Goal: Task Accomplishment & Management: Manage account settings

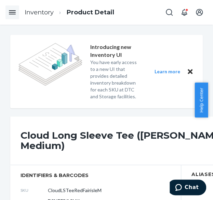
click at [14, 16] on icon "Open Navigation" at bounding box center [12, 12] width 8 height 8
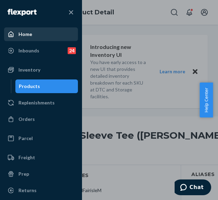
click at [40, 40] on div "Home" at bounding box center [41, 34] width 73 height 12
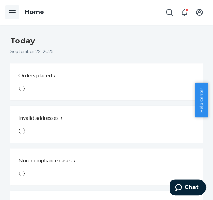
scroll to position [103, 0]
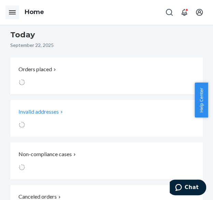
click at [86, 115] on div "Invalid addresses" at bounding box center [96, 112] width 157 height 8
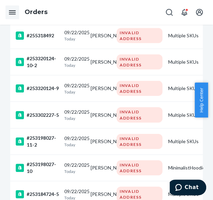
scroll to position [600, 0]
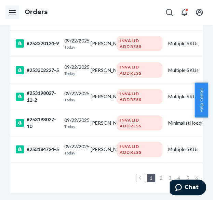
click at [164, 175] on link "2" at bounding box center [160, 178] width 5 height 6
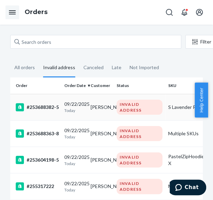
click at [47, 107] on div "#253688382-5" at bounding box center [37, 107] width 43 height 8
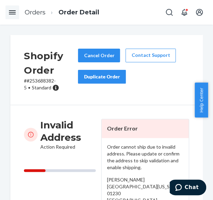
click at [44, 81] on p "# #253688382-5 • Standard" at bounding box center [51, 84] width 54 height 14
copy p "253688382"
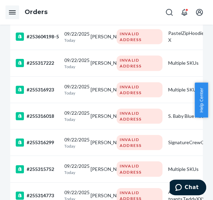
scroll to position [30, 0]
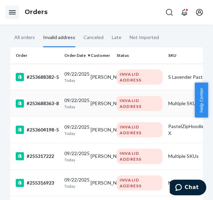
click at [45, 105] on div "#253688363-8" at bounding box center [37, 103] width 43 height 8
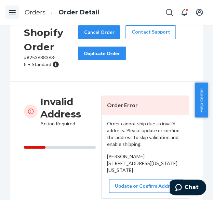
scroll to position [34, 0]
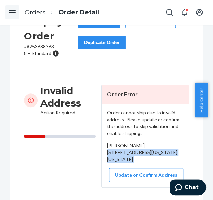
drag, startPoint x: 117, startPoint y: 161, endPoint x: 132, endPoint y: 172, distance: 18.6
click at [132, 172] on div "Order cannot ship due to invalid address. Please update or confirm the address …" at bounding box center [145, 145] width 87 height 83
copy div "[STREET_ADDRESS][US_STATE][US_STATE]"
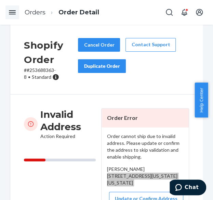
scroll to position [0, 0]
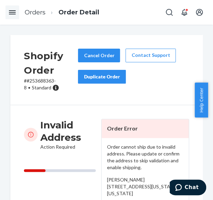
click at [41, 80] on p "# #253688363-8 • Standard" at bounding box center [51, 84] width 54 height 14
copy p "253688363"
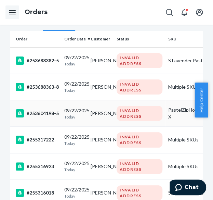
scroll to position [68, 0]
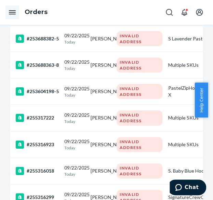
drag, startPoint x: 51, startPoint y: 89, endPoint x: 55, endPoint y: 90, distance: 4.5
click at [51, 89] on div "#253604198-5" at bounding box center [37, 91] width 43 height 8
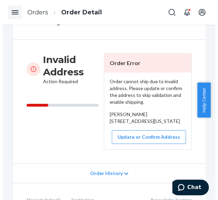
scroll to position [68, 0]
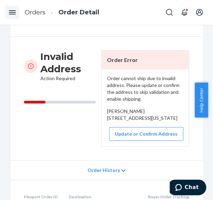
drag, startPoint x: 103, startPoint y: 118, endPoint x: 127, endPoint y: 132, distance: 27.5
click at [127, 132] on div "Order cannot ship due to invalid address. Please update or confirm the address …" at bounding box center [145, 107] width 87 height 77
copy span "[STREET_ADDRESS][US_STATE]"
click at [133, 141] on button "Update or Confirm Address" at bounding box center [146, 134] width 74 height 14
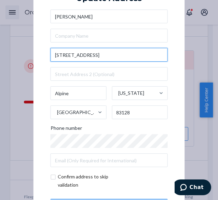
drag, startPoint x: 108, startPoint y: 54, endPoint x: 91, endPoint y: 54, distance: 17.8
click at [91, 54] on input "[STREET_ADDRESS]" at bounding box center [109, 55] width 117 height 14
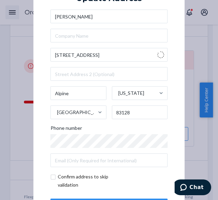
type input "[STREET_ADDRESS]"
type input "[GEOGRAPHIC_DATA]"
type input "15068"
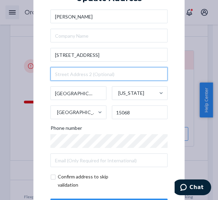
click at [70, 74] on input "text" at bounding box center [109, 74] width 117 height 14
paste input "#3968"
type input "#3968"
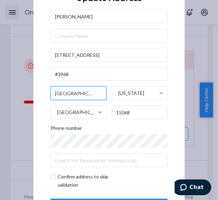
drag, startPoint x: 87, startPoint y: 90, endPoint x: 46, endPoint y: 92, distance: 41.1
click at [46, 92] on div "× Update Address [PERSON_NAME][GEOGRAPHIC_DATA][STREET_ADDRESS][US_STATE] Phone…" at bounding box center [110, 100] width 152 height 259
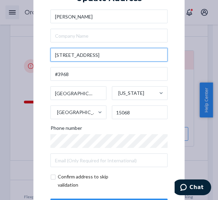
click at [104, 56] on input "[STREET_ADDRESS]" at bounding box center [109, 55] width 117 height 14
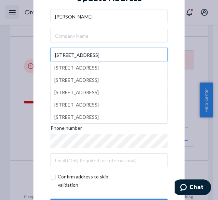
type input "[STREET_ADDRESS]"
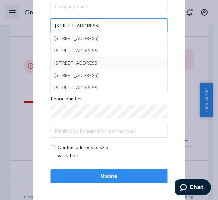
scroll to position [0, 0]
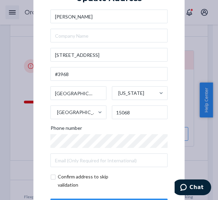
click at [177, 62] on div "× Update Address [PERSON_NAME][GEOGRAPHIC_DATA][STREET_ADDRESS][US_STATE] Phone…" at bounding box center [110, 100] width 152 height 259
drag, startPoint x: 137, startPoint y: 112, endPoint x: 112, endPoint y: 115, distance: 25.1
click at [112, 115] on input "15068" at bounding box center [140, 112] width 56 height 14
type input "83128"
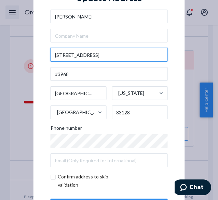
drag, startPoint x: 97, startPoint y: 55, endPoint x: 26, endPoint y: 59, distance: 70.9
click at [26, 59] on div "× Update Address [PERSON_NAME][GEOGRAPHIC_DATA][STREET_ADDRESS][US_STATE] Phone…" at bounding box center [109, 100] width 218 height 200
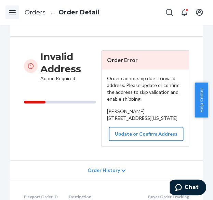
click at [139, 141] on button "Update or Confirm Address" at bounding box center [146, 134] width 74 height 14
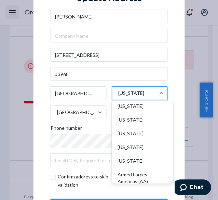
scroll to position [707, 0]
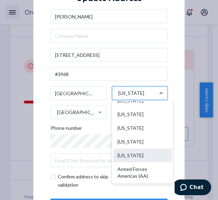
click at [146, 162] on div "[US_STATE]" at bounding box center [142, 156] width 59 height 14
click at [118, 100] on input "option [US_STATE] focused, 56 of 59. 59 results available. Use Up and Down to c…" at bounding box center [118, 93] width 1 height 14
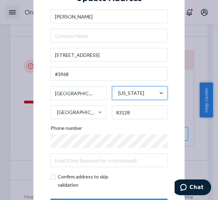
click at [190, 102] on div "× Update Address [PERSON_NAME] [STREET_ADDRESS][US_STATE]. 0 results available.…" at bounding box center [109, 100] width 218 height 200
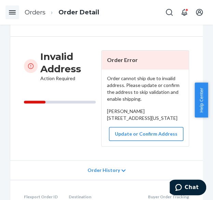
click at [149, 141] on button "Update or Confirm Address" at bounding box center [146, 134] width 74 height 14
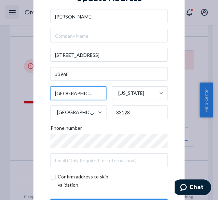
drag, startPoint x: 88, startPoint y: 92, endPoint x: 17, endPoint y: 96, distance: 71.7
click at [17, 96] on div "× Update Address [PERSON_NAME][GEOGRAPHIC_DATA][STREET_ADDRESS][US_STATE] Phone…" at bounding box center [109, 100] width 218 height 200
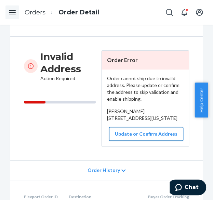
click at [141, 141] on button "Update or Confirm Address" at bounding box center [146, 134] width 74 height 14
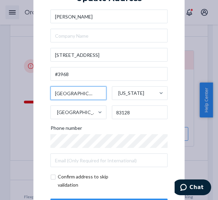
drag, startPoint x: 93, startPoint y: 93, endPoint x: 16, endPoint y: 92, distance: 77.4
click at [16, 92] on div "× Update Address [PERSON_NAME][GEOGRAPHIC_DATA][STREET_ADDRESS][US_STATE] Phone…" at bounding box center [109, 100] width 218 height 200
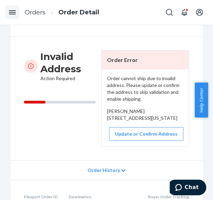
click at [140, 121] on div "[PERSON_NAME] [STREET_ADDRESS][US_STATE]" at bounding box center [145, 115] width 76 height 14
click at [145, 141] on button "Update or Confirm Address" at bounding box center [146, 134] width 74 height 14
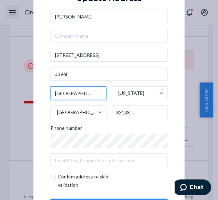
drag, startPoint x: 93, startPoint y: 93, endPoint x: 52, endPoint y: 93, distance: 41.1
click at [52, 93] on input "[GEOGRAPHIC_DATA]" at bounding box center [79, 93] width 56 height 14
type input "Alpine"
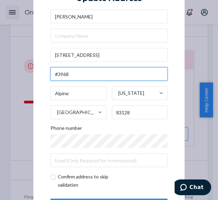
click at [91, 79] on input "#3968" at bounding box center [109, 74] width 117 height 14
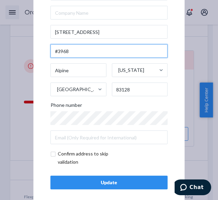
scroll to position [29, 0]
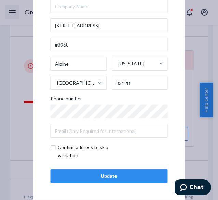
click at [52, 148] on input "checkbox" at bounding box center [90, 151] width 79 height 16
checkbox input "true"
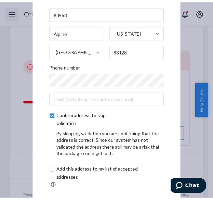
scroll to position [58, 0]
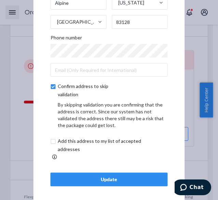
click at [113, 176] on div "Update" at bounding box center [109, 179] width 106 height 7
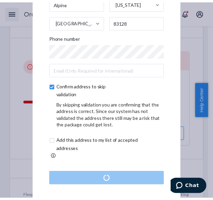
scroll to position [0, 0]
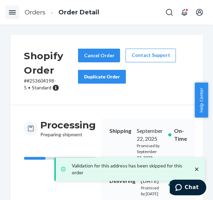
click at [43, 79] on p "# #253604198-5 • Standard" at bounding box center [51, 84] width 54 height 14
copy p "253604198"
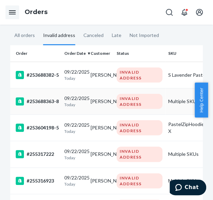
scroll to position [68, 0]
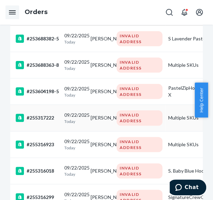
click at [46, 111] on td "#255317222" at bounding box center [35, 118] width 51 height 26
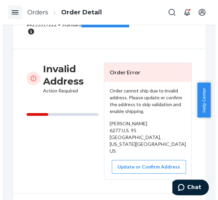
scroll to position [68, 0]
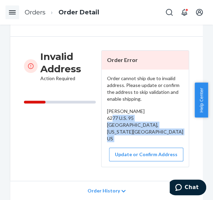
drag, startPoint x: 104, startPoint y: 117, endPoint x: 131, endPoint y: 139, distance: 35.1
click at [132, 140] on div "Order cannot ship due to invalid address. Please update or confirm the address …" at bounding box center [145, 117] width 87 height 97
copy div "[STREET_ADDRESS][US_STATE]"
click at [131, 147] on button "Update or Confirm Address" at bounding box center [146, 154] width 74 height 14
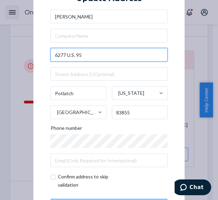
drag, startPoint x: 80, startPoint y: 56, endPoint x: 51, endPoint y: 55, distance: 29.4
click at [51, 55] on input "6277 U.S. 95" at bounding box center [109, 55] width 117 height 14
paste input "Highway"
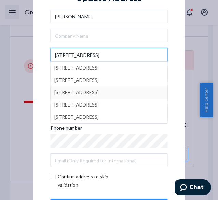
type input "[STREET_ADDRESS]"
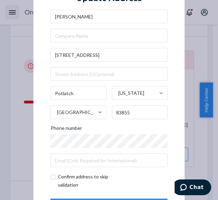
click at [176, 93] on div "× Update Address [PERSON_NAME] [STREET_ADDRESS][US_STATE] Phone number Confirm …" at bounding box center [110, 100] width 152 height 259
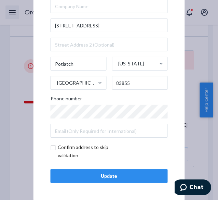
drag, startPoint x: 50, startPoint y: 147, endPoint x: 56, endPoint y: 146, distance: 6.2
click at [51, 146] on input "checkbox" at bounding box center [90, 151] width 79 height 16
checkbox input "true"
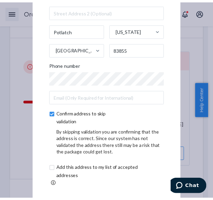
scroll to position [58, 0]
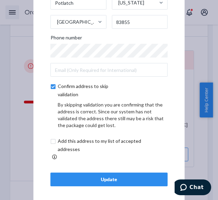
click at [100, 176] on div "Update" at bounding box center [109, 179] width 106 height 7
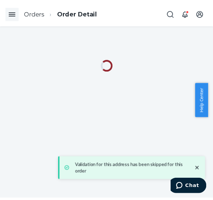
scroll to position [0, 0]
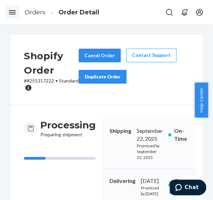
click at [47, 81] on p "# #255317222 • Standard" at bounding box center [51, 84] width 55 height 14
copy p "255317222"
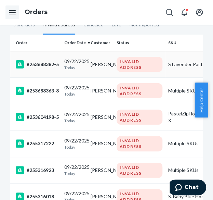
scroll to position [103, 0]
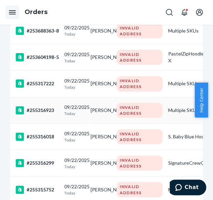
click at [82, 108] on div "[DATE] [DATE]" at bounding box center [74, 110] width 21 height 13
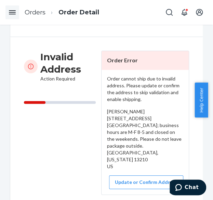
scroll to position [68, 0]
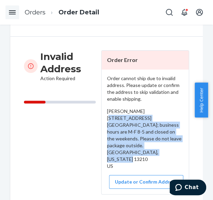
drag, startPoint x: 104, startPoint y: 118, endPoint x: 131, endPoint y: 162, distance: 51.1
click at [131, 162] on div "Order cannot ship due to invalid address. Please update or confirm the address …" at bounding box center [145, 131] width 87 height 125
copy span "[STREET_ADDRESS][GEOGRAPHIC_DATA]; business hours are M-F 8-5 and closed on the…"
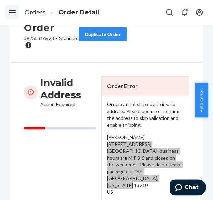
scroll to position [0, 0]
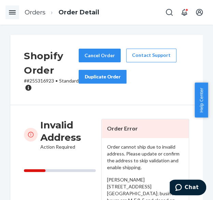
click at [47, 81] on p "# #255316923 • Standard" at bounding box center [51, 84] width 55 height 14
click at [46, 81] on p "# #255316923 • Standard" at bounding box center [51, 84] width 55 height 14
copy p "255316923"
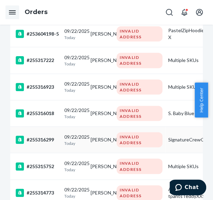
scroll to position [137, 0]
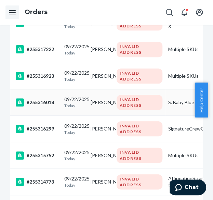
click at [43, 99] on div "#255316018" at bounding box center [37, 102] width 43 height 8
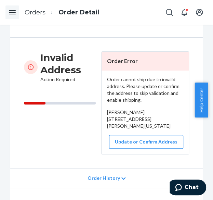
scroll to position [68, 0]
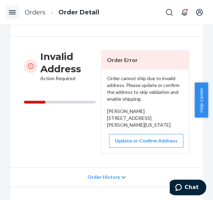
drag, startPoint x: 105, startPoint y: 116, endPoint x: 119, endPoint y: 132, distance: 22.1
click at [119, 128] on div "[PERSON_NAME] [STREET_ADDRESS][PERSON_NAME][US_STATE]" at bounding box center [145, 118] width 76 height 21
copy span "[STREET_ADDRESS][US_STATE]"
click at [131, 147] on button "Update or Confirm Address" at bounding box center [146, 141] width 74 height 14
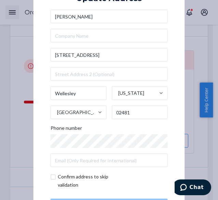
click at [17, 56] on div "× Update Address [PERSON_NAME] [STREET_ADDRESS][PERSON_NAME][US_STATE] Phone nu…" at bounding box center [109, 100] width 218 height 200
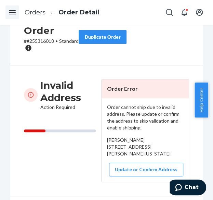
scroll to position [0, 0]
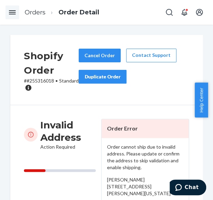
click at [43, 82] on p "# #255316018 • Standard" at bounding box center [51, 84] width 55 height 14
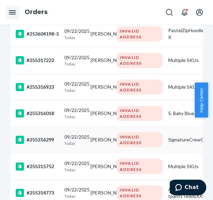
scroll to position [137, 0]
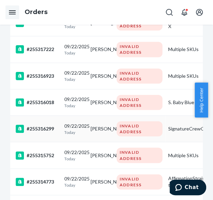
click at [81, 129] on p "Today" at bounding box center [74, 132] width 21 height 6
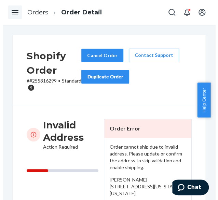
scroll to position [68, 0]
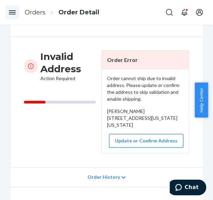
click at [124, 147] on button "Update or Confirm Address" at bounding box center [146, 141] width 74 height 14
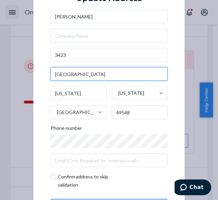
drag, startPoint x: 87, startPoint y: 75, endPoint x: 51, endPoint y: 77, distance: 36.3
click at [51, 77] on input "[GEOGRAPHIC_DATA]" at bounding box center [109, 74] width 117 height 14
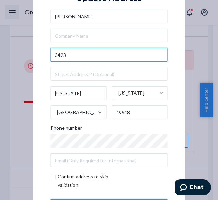
click at [64, 52] on input "3423" at bounding box center [109, 55] width 117 height 14
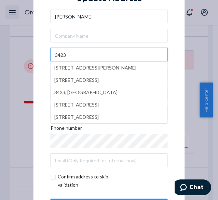
paste input "[GEOGRAPHIC_DATA]"
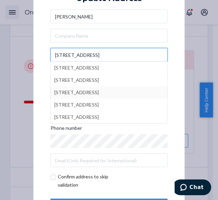
type input "[STREET_ADDRESS]"
click at [170, 87] on div "× Update Address [PERSON_NAME][GEOGRAPHIC_DATA][STREET_ADDRESS][STREET_ADDRESS]…" at bounding box center [110, 100] width 152 height 259
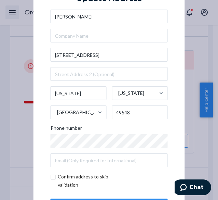
click at [51, 177] on input "checkbox" at bounding box center [90, 180] width 79 height 16
checkbox input "true"
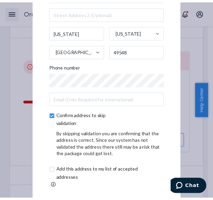
scroll to position [58, 0]
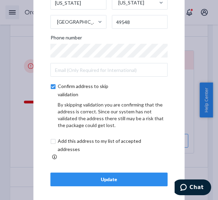
click at [83, 176] on div "Update" at bounding box center [109, 179] width 106 height 7
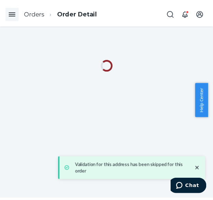
scroll to position [0, 0]
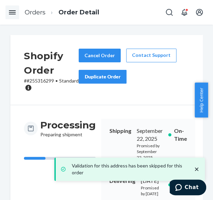
click at [43, 80] on p "# #255316299 • Standard" at bounding box center [51, 84] width 55 height 14
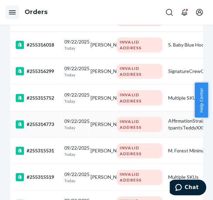
scroll to position [205, 0]
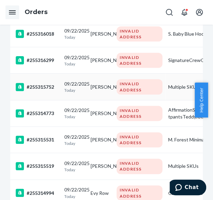
click at [81, 88] on p "Today" at bounding box center [74, 90] width 21 height 6
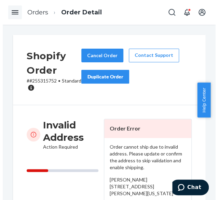
scroll to position [68, 0]
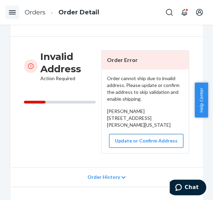
click at [124, 147] on button "Update or Confirm Address" at bounding box center [146, 141] width 74 height 14
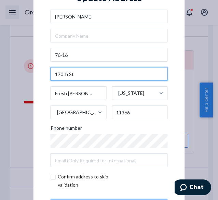
drag, startPoint x: 78, startPoint y: 72, endPoint x: 39, endPoint y: 78, distance: 38.9
click at [39, 78] on div "× Update Address [PERSON_NAME] [STREET_ADDRESS][PERSON_NAME][US_STATE] Phone nu…" at bounding box center [110, 100] width 152 height 259
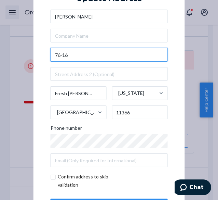
click at [81, 52] on input "76-16" at bounding box center [109, 55] width 117 height 14
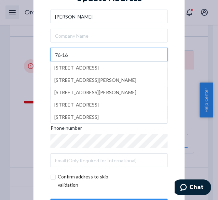
paste input "170th St"
type input "[STREET_ADDRESS]"
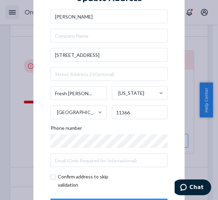
drag, startPoint x: 175, startPoint y: 82, endPoint x: 170, endPoint y: 82, distance: 4.8
click at [172, 82] on div "× Update Address [PERSON_NAME] [STREET_ADDRESS][PERSON_NAME][US_STATE] Phone nu…" at bounding box center [110, 100] width 152 height 259
click at [196, 136] on div "× Update Address [PERSON_NAME] [STREET_ADDRESS][PERSON_NAME][US_STATE] Phone nu…" at bounding box center [109, 100] width 218 height 200
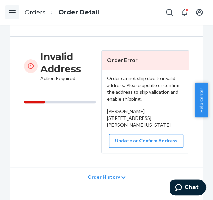
drag, startPoint x: 103, startPoint y: 117, endPoint x: 126, endPoint y: 140, distance: 32.2
click at [126, 140] on div "Order cannot ship due to invalid address. Please update or confirm the address …" at bounding box center [145, 110] width 87 height 83
click at [131, 147] on button "Update or Confirm Address" at bounding box center [146, 141] width 74 height 14
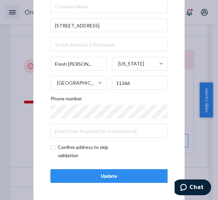
click at [51, 146] on input "checkbox" at bounding box center [90, 151] width 79 height 16
checkbox input "true"
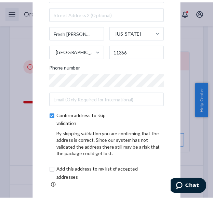
scroll to position [58, 0]
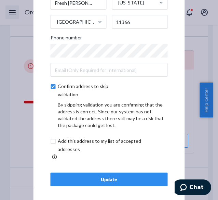
click at [90, 176] on div "Update" at bounding box center [109, 179] width 106 height 7
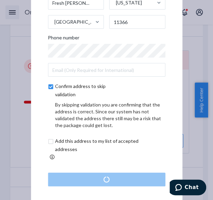
scroll to position [0, 0]
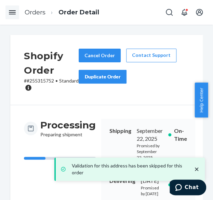
click at [44, 80] on p "# #255315752 • Standard" at bounding box center [51, 84] width 55 height 14
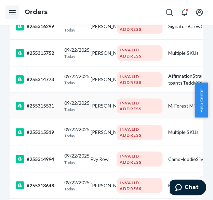
scroll to position [240, 0]
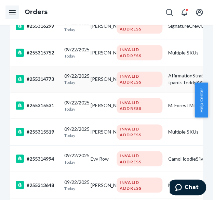
click at [60, 85] on td "#255314773" at bounding box center [35, 79] width 51 height 26
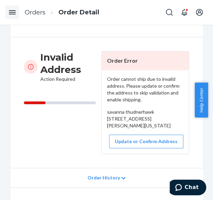
scroll to position [68, 0]
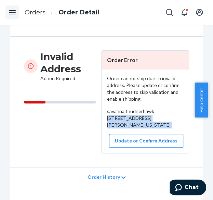
drag, startPoint x: 104, startPoint y: 117, endPoint x: 119, endPoint y: 137, distance: 25.0
click at [119, 137] on div "Order cannot ship due to invalid address. Please update or confirm the address …" at bounding box center [145, 110] width 87 height 83
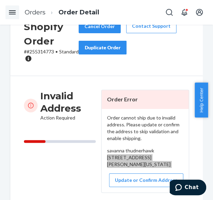
scroll to position [0, 0]
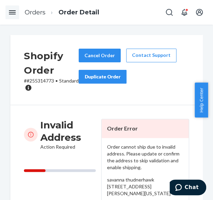
click at [43, 81] on p "# #255314773 • Standard" at bounding box center [51, 84] width 55 height 14
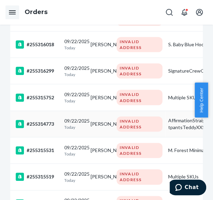
scroll to position [240, 0]
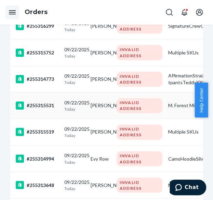
click at [85, 106] on p "Today" at bounding box center [74, 109] width 21 height 6
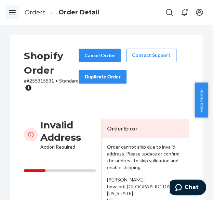
click at [44, 80] on p "# #255315531 • Standard" at bounding box center [51, 84] width 55 height 14
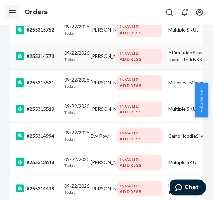
scroll to position [274, 0]
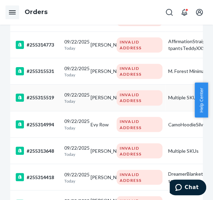
click at [77, 92] on div "[DATE] [DATE]" at bounding box center [74, 97] width 21 height 13
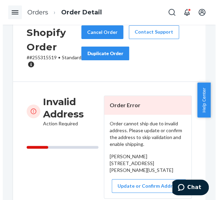
scroll to position [34, 0]
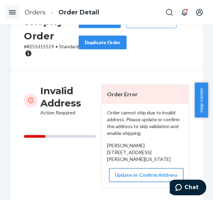
click at [139, 182] on button "Update or Confirm Address" at bounding box center [146, 175] width 74 height 14
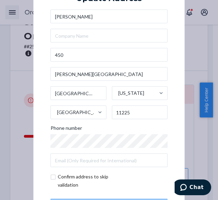
click at [23, 115] on div "× Update Address [PERSON_NAME] [STREET_ADDRESS][PERSON_NAME][US_STATE] Phone nu…" at bounding box center [109, 100] width 218 height 200
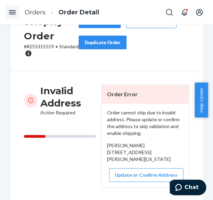
drag, startPoint x: 106, startPoint y: 153, endPoint x: 119, endPoint y: 174, distance: 24.3
click at [121, 163] on div "[PERSON_NAME] [STREET_ADDRESS][PERSON_NAME][US_STATE]" at bounding box center [145, 152] width 76 height 21
click at [126, 182] on button "Update or Confirm Address" at bounding box center [146, 175] width 74 height 14
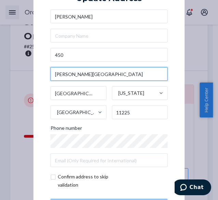
drag, startPoint x: 97, startPoint y: 76, endPoint x: 48, endPoint y: 76, distance: 48.9
click at [51, 76] on input "[PERSON_NAME][GEOGRAPHIC_DATA]" at bounding box center [109, 74] width 117 height 14
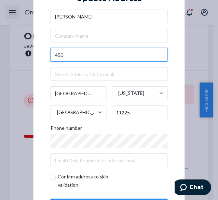
click at [64, 57] on input "450" at bounding box center [109, 55] width 117 height 14
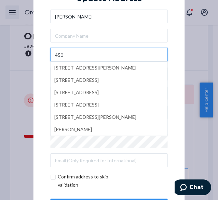
paste input "[PERSON_NAME][GEOGRAPHIC_DATA]"
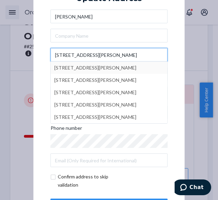
type input "[STREET_ADDRESS][PERSON_NAME]"
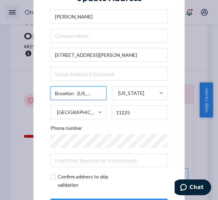
click at [70, 95] on input "[GEOGRAPHIC_DATA]" at bounding box center [79, 93] width 56 height 14
type input "[GEOGRAPHIC_DATA]"
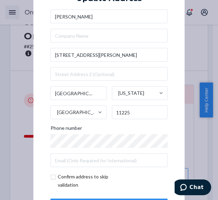
click at [51, 177] on input "checkbox" at bounding box center [90, 180] width 79 height 16
checkbox input "true"
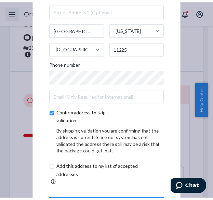
scroll to position [58, 0]
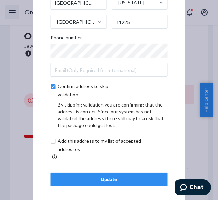
click at [106, 181] on button "Update" at bounding box center [109, 179] width 117 height 14
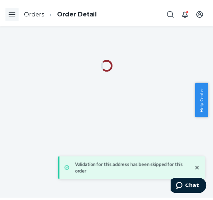
scroll to position [0, 0]
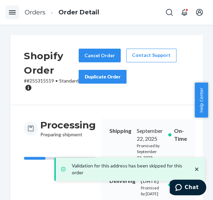
click at [44, 80] on p "# #255315519 • Standard" at bounding box center [51, 84] width 55 height 14
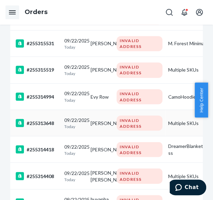
scroll to position [308, 0]
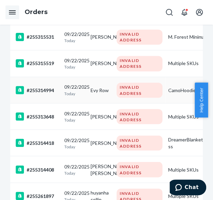
click at [81, 90] on p "Today" at bounding box center [74, 93] width 21 height 6
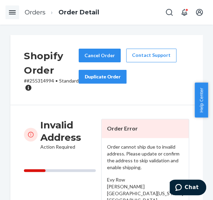
click at [43, 79] on p "# #255314994 • Standard" at bounding box center [51, 84] width 55 height 14
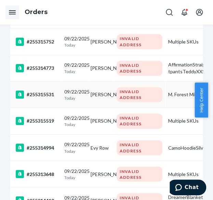
scroll to position [274, 0]
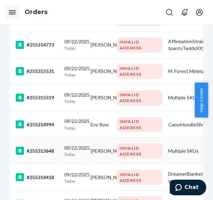
click at [79, 151] on p "Today" at bounding box center [74, 154] width 21 height 6
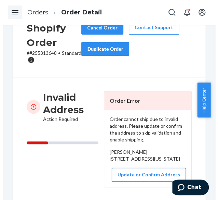
scroll to position [34, 0]
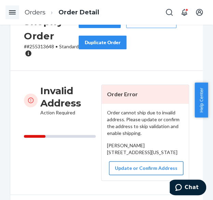
click at [132, 175] on button "Update or Confirm Address" at bounding box center [146, 168] width 74 height 14
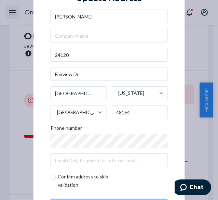
click at [12, 106] on div "× Update Address [PERSON_NAME] [STREET_ADDRESS][US_STATE] Phone number Confirm …" at bounding box center [109, 100] width 218 height 200
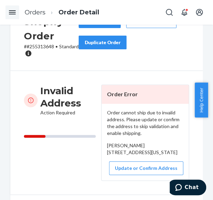
drag, startPoint x: 103, startPoint y: 152, endPoint x: 123, endPoint y: 171, distance: 27.6
click at [123, 171] on div "Order cannot ship due to invalid address. Please update or confirm the address …" at bounding box center [145, 142] width 87 height 77
click at [134, 175] on button "Update or Confirm Address" at bounding box center [146, 168] width 74 height 14
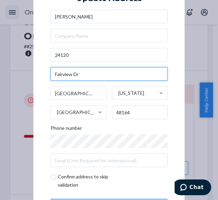
drag, startPoint x: 89, startPoint y: 73, endPoint x: 40, endPoint y: 76, distance: 49.1
click at [40, 76] on div "× Update Address [PERSON_NAME] [STREET_ADDRESS][US_STATE] Phone number Confirm …" at bounding box center [110, 100] width 152 height 259
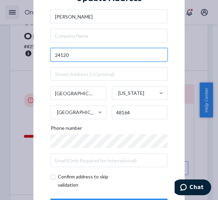
click at [75, 54] on input "24120" at bounding box center [109, 55] width 117 height 14
paste input "Fairview Dr"
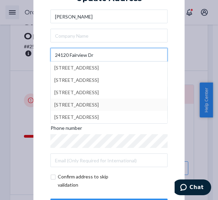
type input "24120 Fairview Dr"
click at [177, 94] on div "× Update Address [PERSON_NAME] [STREET_ADDRESS][GEOGRAPHIC_DATA][STREET_ADDRESS…" at bounding box center [110, 100] width 152 height 259
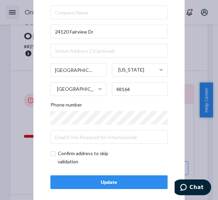
scroll to position [29, 0]
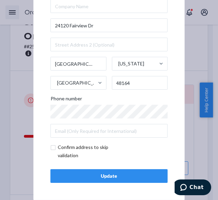
drag, startPoint x: 49, startPoint y: 146, endPoint x: 98, endPoint y: 158, distance: 50.8
click at [51, 145] on input "checkbox" at bounding box center [90, 151] width 79 height 16
checkbox input "true"
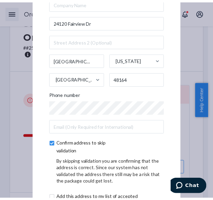
scroll to position [58, 0]
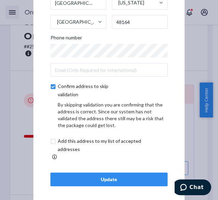
click at [102, 177] on div "Update" at bounding box center [109, 179] width 106 height 7
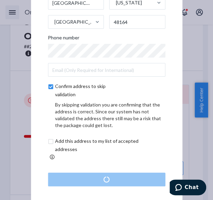
scroll to position [0, 0]
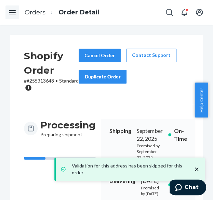
click at [44, 81] on p "# #255313648 • Standard" at bounding box center [51, 84] width 55 height 14
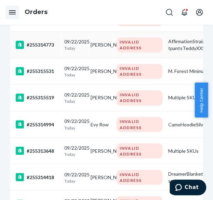
scroll to position [308, 0]
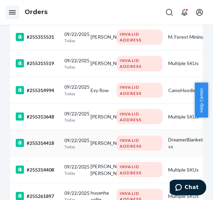
click at [75, 143] on p "Today" at bounding box center [74, 146] width 21 height 6
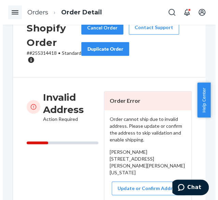
scroll to position [34, 0]
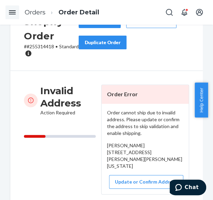
drag, startPoint x: 104, startPoint y: 152, endPoint x: 127, endPoint y: 171, distance: 29.6
click at [127, 171] on div "Order cannot ship due to invalid address. Please update or confirm the address …" at bounding box center [145, 149] width 87 height 90
click at [126, 189] on button "Update or Confirm Address" at bounding box center [146, 182] width 74 height 14
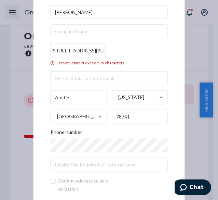
drag, startPoint x: 149, startPoint y: 50, endPoint x: 133, endPoint y: 49, distance: 15.1
click at [106, 49] on input "[STREET_ADDRESS][PERSON_NAME][PERSON_NAME]" at bounding box center [78, 51] width 55 height 14
click at [106, 53] on input "[STREET_ADDRESS][PERSON_NAME][PERSON_NAME]" at bounding box center [78, 51] width 55 height 14
click at [151, 79] on input "text" at bounding box center [109, 79] width 117 height 14
drag, startPoint x: 150, startPoint y: 50, endPoint x: 86, endPoint y: 52, distance: 63.7
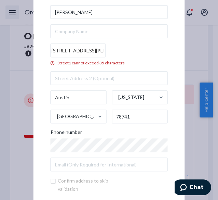
click at [86, 52] on input "[STREET_ADDRESS][PERSON_NAME][PERSON_NAME]" at bounding box center [78, 51] width 55 height 14
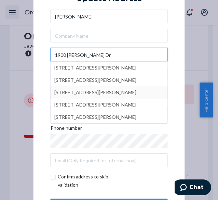
type input "1900 [PERSON_NAME] Dr"
click at [175, 89] on div "× Update Address [PERSON_NAME] [STREET_ADDRESS][PERSON_NAME][PERSON_NAME] [STRE…" at bounding box center [110, 100] width 152 height 259
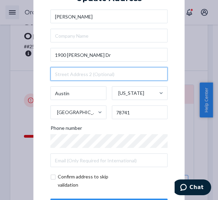
click at [72, 72] on input "text" at bounding box center [109, 74] width 117 height 14
paste input "[GEOGRAPHIC_DATA] 11 Apt 265"
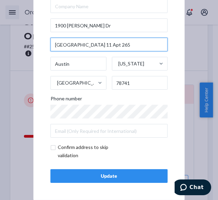
type input "[GEOGRAPHIC_DATA] 11 Apt 265"
click at [51, 148] on input "checkbox" at bounding box center [90, 151] width 79 height 16
checkbox input "true"
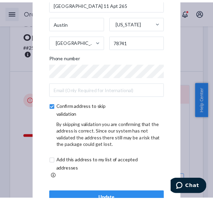
scroll to position [58, 0]
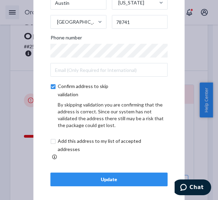
click at [105, 176] on div "Update" at bounding box center [109, 179] width 106 height 7
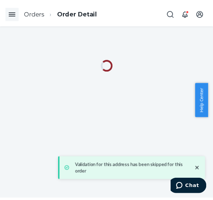
scroll to position [0, 0]
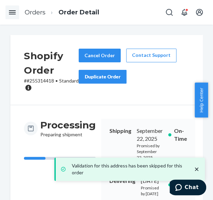
click at [45, 82] on p "# #255314418 • Standard" at bounding box center [51, 84] width 55 height 14
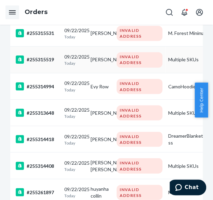
scroll to position [342, 0]
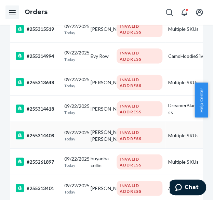
click at [93, 140] on td "[PERSON_NAME] [PERSON_NAME]" at bounding box center [101, 135] width 26 height 26
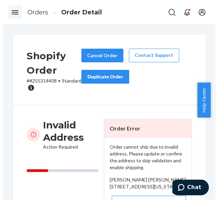
scroll to position [68, 0]
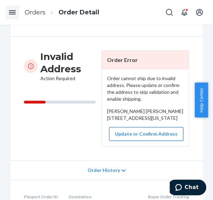
click at [143, 141] on button "Update or Confirm Address" at bounding box center [146, 134] width 74 height 14
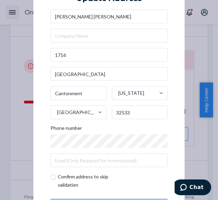
click at [17, 136] on div "× Update Address [PERSON_NAME] [GEOGRAPHIC_DATA][PERSON_NAME] [STREET_ADDRESS][…" at bounding box center [109, 100] width 218 height 200
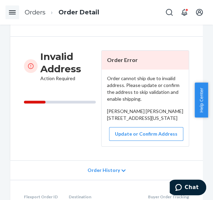
drag, startPoint x: 103, startPoint y: 116, endPoint x: 163, endPoint y: 139, distance: 64.1
click at [162, 139] on div "Order cannot ship due to invalid address. Please update or confirm the address …" at bounding box center [145, 107] width 87 height 77
click at [156, 121] on div "[PERSON_NAME] [PERSON_NAME] [STREET_ADDRESS][US_STATE]" at bounding box center [145, 115] width 76 height 14
drag, startPoint x: 104, startPoint y: 124, endPoint x: 164, endPoint y: 144, distance: 62.8
click at [164, 144] on div "Order cannot ship due to invalid address. Please update or confirm the address …" at bounding box center [145, 107] width 87 height 77
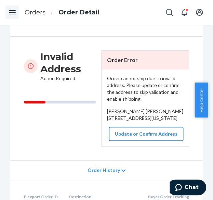
click at [142, 141] on button "Update or Confirm Address" at bounding box center [146, 134] width 74 height 14
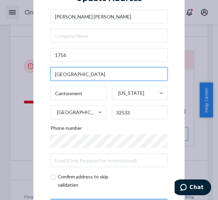
drag, startPoint x: 79, startPoint y: 73, endPoint x: 37, endPoint y: 73, distance: 42.8
click at [37, 73] on div "× Update Address [PERSON_NAME] [GEOGRAPHIC_DATA][PERSON_NAME] [STREET_ADDRESS][…" at bounding box center [110, 100] width 152 height 259
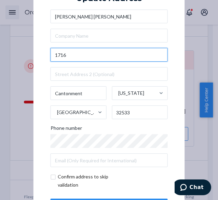
click at [74, 51] on input "1716" at bounding box center [109, 55] width 117 height 14
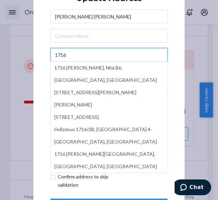
paste input "[GEOGRAPHIC_DATA]"
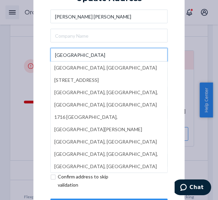
type input "[GEOGRAPHIC_DATA]"
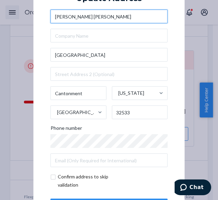
drag, startPoint x: 131, startPoint y: 15, endPoint x: 92, endPoint y: 15, distance: 38.3
click at [92, 15] on input "[PERSON_NAME] [PERSON_NAME]" at bounding box center [109, 17] width 117 height 14
type input "[PERSON_NAME]"
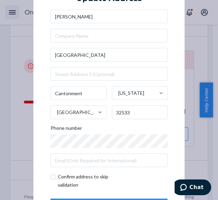
click at [173, 84] on div "× Update Address [GEOGRAPHIC_DATA][PERSON_NAME] [STREET_ADDRESS][US_STATE] Phon…" at bounding box center [110, 100] width 152 height 259
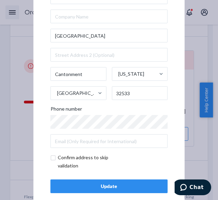
scroll to position [29, 0]
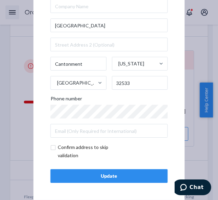
drag, startPoint x: 51, startPoint y: 147, endPoint x: 89, endPoint y: 161, distance: 40.7
click at [51, 147] on input "checkbox" at bounding box center [90, 151] width 79 height 16
checkbox input "true"
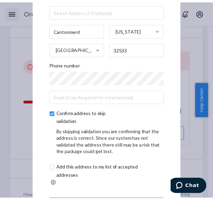
scroll to position [58, 0]
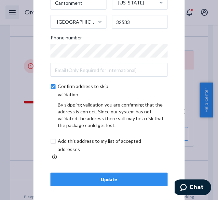
click at [103, 176] on div "Update" at bounding box center [109, 179] width 106 height 7
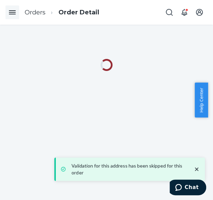
scroll to position [0, 0]
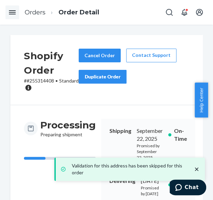
click at [47, 80] on p "# #255314408 • Standard" at bounding box center [51, 84] width 55 height 14
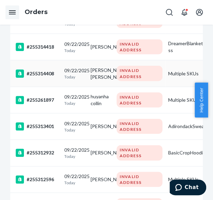
scroll to position [411, 0]
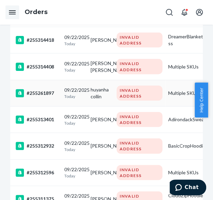
click at [86, 105] on td "[DATE] [DATE]" at bounding box center [75, 93] width 26 height 26
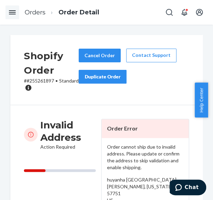
click at [39, 81] on p "# #255261897 • Standard" at bounding box center [51, 84] width 55 height 14
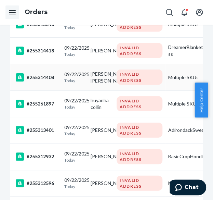
scroll to position [445, 0]
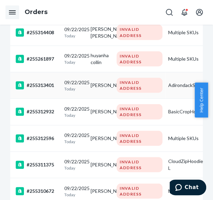
click at [77, 92] on p "Today" at bounding box center [74, 89] width 21 height 6
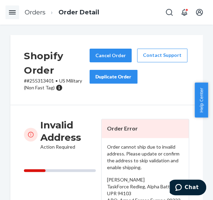
click at [39, 81] on p "# #255313401 • [DEMOGRAPHIC_DATA] Military (Non Fast Tag)" at bounding box center [57, 84] width 66 height 14
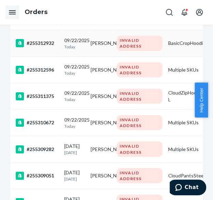
scroll to position [479, 0]
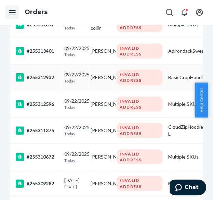
click at [70, 84] on p "Today" at bounding box center [74, 81] width 21 height 6
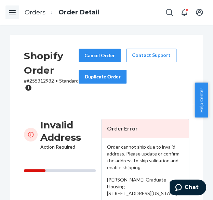
click at [40, 81] on p "# #255312932 • Standard" at bounding box center [51, 84] width 55 height 14
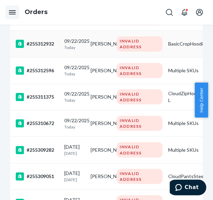
scroll to position [513, 0]
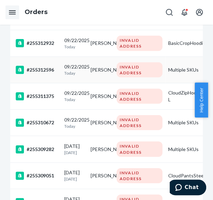
click at [77, 76] on div "[DATE] [DATE]" at bounding box center [74, 69] width 21 height 13
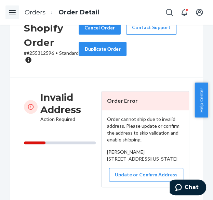
scroll to position [34, 0]
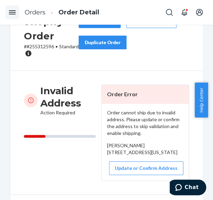
drag, startPoint x: 103, startPoint y: 152, endPoint x: 128, endPoint y: 174, distance: 33.7
click at [128, 174] on div "Order cannot ship due to invalid address. Please update or confirm the address …" at bounding box center [145, 142] width 87 height 77
click at [45, 46] on p "# #255312596 • Standard" at bounding box center [51, 50] width 55 height 14
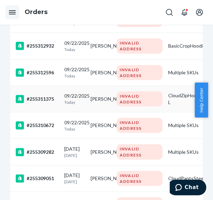
scroll to position [513, 0]
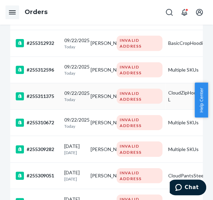
click at [70, 109] on td "[DATE] [DATE]" at bounding box center [75, 96] width 26 height 26
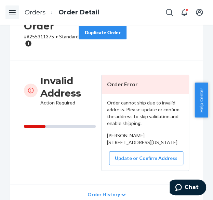
scroll to position [68, 0]
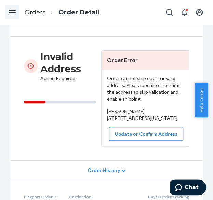
drag, startPoint x: 115, startPoint y: 122, endPoint x: 126, endPoint y: 142, distance: 22.5
click at [127, 139] on div "Order cannot ship due to invalid address. Please update or confirm the address …" at bounding box center [145, 107] width 87 height 77
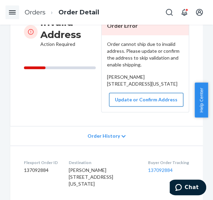
click at [130, 106] on button "Update or Confirm Address" at bounding box center [146, 100] width 74 height 14
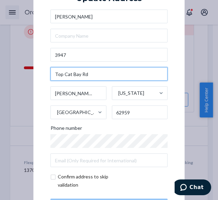
drag, startPoint x: 91, startPoint y: 74, endPoint x: 41, endPoint y: 77, distance: 50.1
click at [41, 77] on div "× Update Address [PERSON_NAME] [STREET_ADDRESS][US_STATE] Phone number Confirm …" at bounding box center [110, 100] width 152 height 259
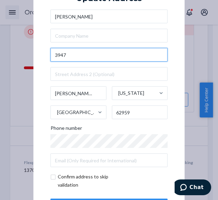
click at [84, 56] on input "3947" at bounding box center [109, 55] width 117 height 14
paste input "Top Cat Bay Rd"
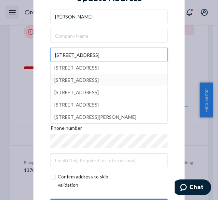
type input "[STREET_ADDRESS]"
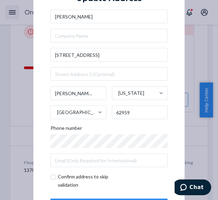
click at [173, 81] on div "× Update Address [PERSON_NAME] [STREET_ADDRESS][US_STATE] Phone number Confirm …" at bounding box center [110, 100] width 152 height 259
click at [174, 87] on div "× Update Address [PERSON_NAME] [STREET_ADDRESS][US_STATE] Phone number Confirm …" at bounding box center [110, 100] width 152 height 259
click at [26, 119] on div "× Update Address [PERSON_NAME] [STREET_ADDRESS][US_STATE] Phone number Confirm …" at bounding box center [109, 100] width 218 height 200
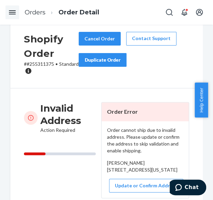
scroll to position [0, 0]
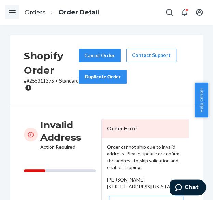
click at [44, 81] on p "# #255311375 • Standard" at bounding box center [51, 84] width 55 height 14
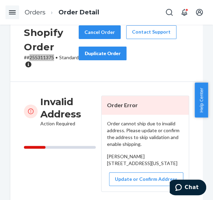
scroll to position [34, 0]
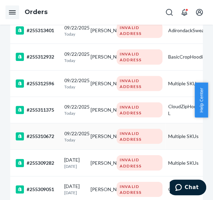
scroll to position [513, 0]
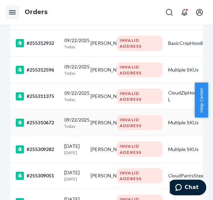
click at [80, 122] on td "[DATE] [DATE]" at bounding box center [75, 123] width 26 height 26
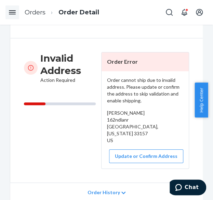
scroll to position [68, 0]
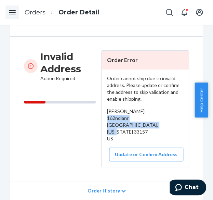
drag, startPoint x: 103, startPoint y: 118, endPoint x: 128, endPoint y: 133, distance: 28.7
click at [128, 133] on div "Order cannot ship due to invalid address. Please update or confirm the address …" at bounding box center [145, 117] width 87 height 97
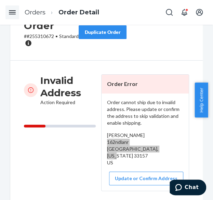
scroll to position [34, 0]
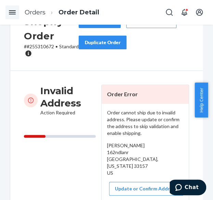
click at [43, 47] on p "# #255310672 • Standard" at bounding box center [51, 50] width 55 height 14
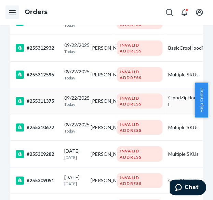
scroll to position [548, 0]
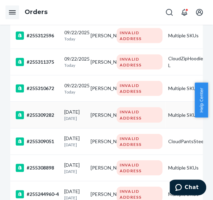
click at [76, 121] on p "[DATE]" at bounding box center [74, 118] width 21 height 6
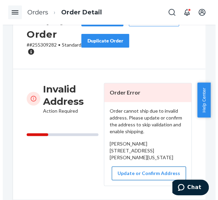
scroll to position [68, 0]
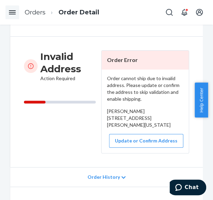
drag, startPoint x: 103, startPoint y: 117, endPoint x: 126, endPoint y: 139, distance: 32.0
click at [126, 139] on div "Order cannot ship due to invalid address. Please update or confirm the address …" at bounding box center [145, 110] width 87 height 83
click at [123, 147] on button "Update or Confirm Address" at bounding box center [146, 141] width 74 height 14
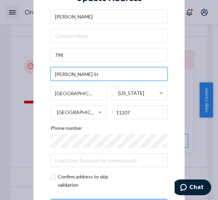
drag, startPoint x: 77, startPoint y: 73, endPoint x: 43, endPoint y: 72, distance: 34.2
click at [43, 72] on div "× Update Address [PERSON_NAME][GEOGRAPHIC_DATA][STREET_ADDRESS][PERSON_NAME][US…" at bounding box center [110, 100] width 152 height 259
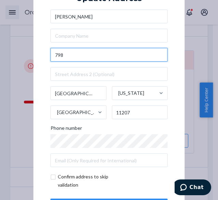
click at [70, 51] on input "798" at bounding box center [109, 55] width 117 height 14
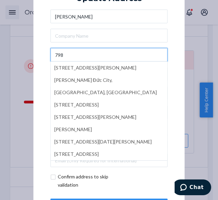
paste input "[PERSON_NAME] St"
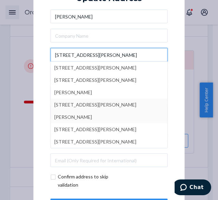
type input "[STREET_ADDRESS][PERSON_NAME]"
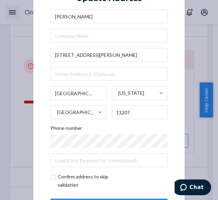
click at [173, 92] on div "× Update Address [PERSON_NAME][GEOGRAPHIC_DATA][STREET_ADDRESS][PERSON_NAME][US…" at bounding box center [110, 100] width 152 height 259
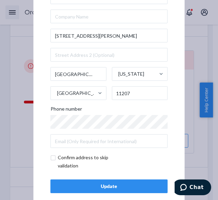
scroll to position [29, 0]
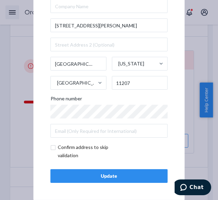
click at [52, 149] on input "checkbox" at bounding box center [90, 151] width 79 height 16
checkbox input "true"
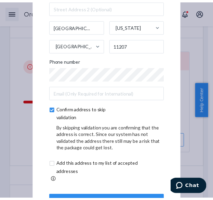
scroll to position [58, 0]
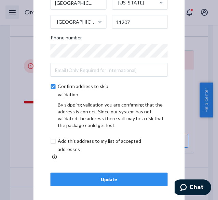
click at [121, 176] on div "Update" at bounding box center [109, 179] width 106 height 7
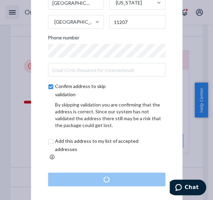
scroll to position [0, 0]
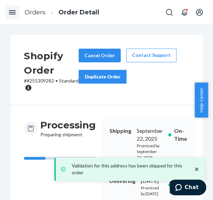
click at [46, 78] on p "# #255309282 • Standard" at bounding box center [51, 84] width 55 height 14
click at [44, 80] on p "# #255309282 • Standard" at bounding box center [51, 84] width 55 height 14
click at [45, 80] on p "# #255309282 • Standard" at bounding box center [51, 84] width 55 height 14
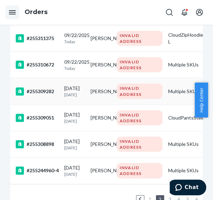
scroll to position [582, 0]
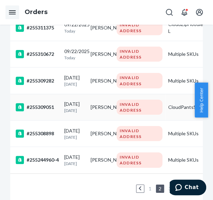
click at [84, 113] on p "[DATE]" at bounding box center [74, 110] width 21 height 6
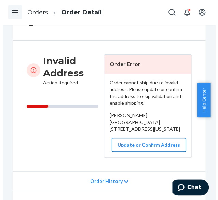
scroll to position [68, 0]
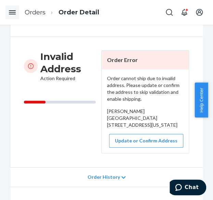
drag, startPoint x: 104, startPoint y: 115, endPoint x: 127, endPoint y: 140, distance: 33.4
click at [127, 140] on div "Order cannot ship due to invalid address. Please update or confirm the address …" at bounding box center [145, 110] width 87 height 83
click at [133, 153] on div "Order cannot ship due to invalid address. Please update or confirm the address …" at bounding box center [145, 110] width 87 height 83
click at [131, 147] on button "Update or Confirm Address" at bounding box center [146, 141] width 74 height 14
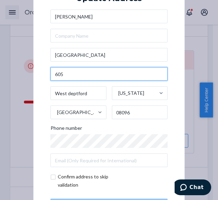
drag, startPoint x: 65, startPoint y: 74, endPoint x: 39, endPoint y: 74, distance: 25.7
click at [39, 74] on div "× Update Address [PERSON_NAME][GEOGRAPHIC_DATA][STREET_ADDRESS][US_STATE] Phone…" at bounding box center [110, 100] width 152 height 259
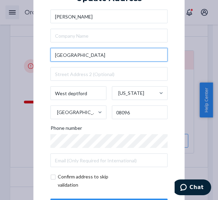
click at [52, 53] on input "[GEOGRAPHIC_DATA]" at bounding box center [109, 55] width 117 height 14
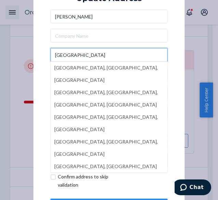
paste input "605"
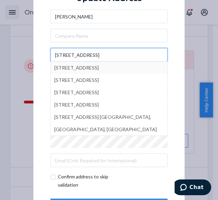
type input "[STREET_ADDRESS]"
click at [177, 82] on div "× Update Address [PERSON_NAME] [STREET_ADDRESS] [STREET_ADDRESS] [STREET_ADDRES…" at bounding box center [110, 100] width 152 height 259
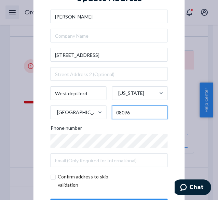
drag, startPoint x: 128, startPoint y: 115, endPoint x: 108, endPoint y: 114, distance: 19.9
click at [108, 114] on div "West deptford [US_STATE] [GEOGRAPHIC_DATA] 08096" at bounding box center [109, 102] width 117 height 33
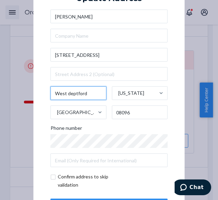
drag, startPoint x: 87, startPoint y: 93, endPoint x: 47, endPoint y: 97, distance: 40.6
click at [47, 97] on div "× Update Address [PERSON_NAME] [STREET_ADDRESS][US_STATE] Phone number Confirm …" at bounding box center [110, 100] width 152 height 259
paste input "oodbury"
type input "Woodbury"
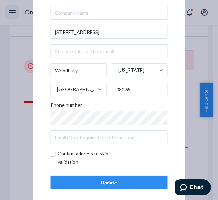
scroll to position [29, 0]
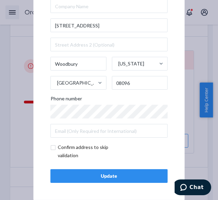
drag, startPoint x: 49, startPoint y: 148, endPoint x: 54, endPoint y: 150, distance: 5.2
click at [51, 148] on input "checkbox" at bounding box center [90, 151] width 79 height 16
checkbox input "true"
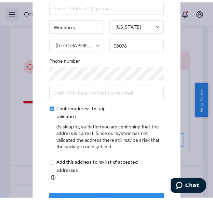
scroll to position [58, 0]
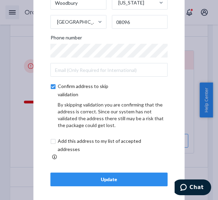
click at [121, 180] on button "Update" at bounding box center [109, 179] width 117 height 14
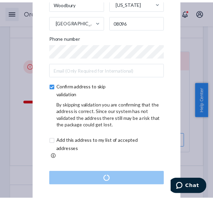
scroll to position [0, 0]
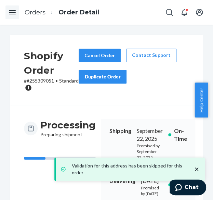
click at [43, 80] on p "# #255309051 • Standard" at bounding box center [51, 84] width 55 height 14
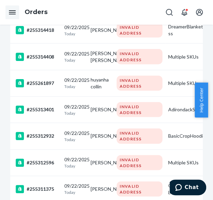
scroll to position [612, 0]
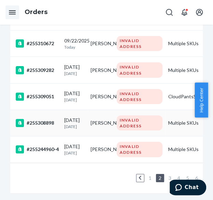
click at [68, 124] on p "[DATE]" at bounding box center [74, 127] width 21 height 6
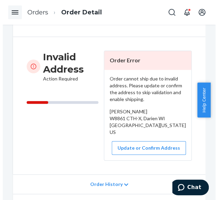
scroll to position [68, 0]
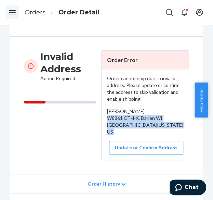
drag, startPoint x: 107, startPoint y: 117, endPoint x: 115, endPoint y: 136, distance: 20.2
click at [115, 136] on div "Order cannot ship due to invalid address. Please update or confirm the address …" at bounding box center [145, 114] width 87 height 90
click at [132, 151] on button "Update or Confirm Address" at bounding box center [146, 148] width 74 height 14
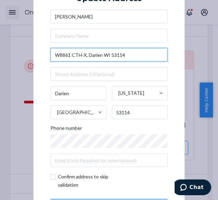
drag, startPoint x: 124, startPoint y: 54, endPoint x: 87, endPoint y: 55, distance: 37.3
click at [87, 55] on input "W8861 CTH-X, Darien WI 53114" at bounding box center [109, 55] width 117 height 14
drag, startPoint x: 91, startPoint y: 50, endPoint x: 51, endPoint y: 54, distance: 39.9
click at [51, 54] on input "W8861 CTH-X," at bounding box center [109, 55] width 117 height 14
paste input "ounty Road X"
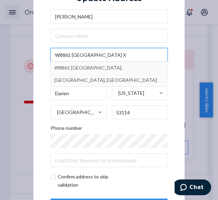
type input "W8861 [GEOGRAPHIC_DATA] X"
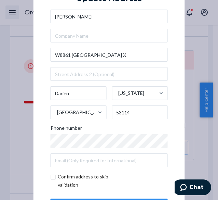
click at [170, 124] on div "× Update Address [PERSON_NAME][GEOGRAPHIC_DATA][STREET_ADDRESS][US_STATE] Phone…" at bounding box center [110, 100] width 152 height 259
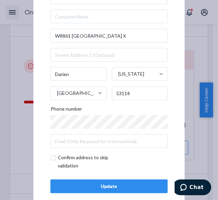
scroll to position [29, 0]
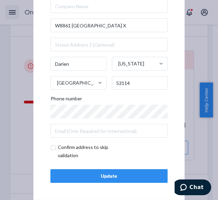
drag, startPoint x: 51, startPoint y: 145, endPoint x: 83, endPoint y: 156, distance: 33.9
click at [53, 145] on input "checkbox" at bounding box center [90, 151] width 79 height 16
checkbox input "true"
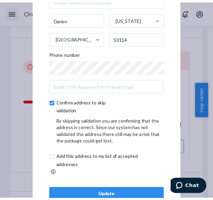
scroll to position [58, 0]
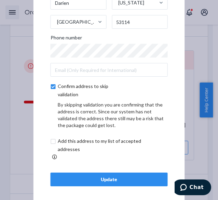
click at [108, 176] on div "Update" at bounding box center [109, 179] width 106 height 7
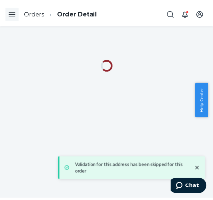
scroll to position [0, 0]
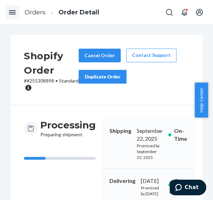
click at [42, 80] on p "# #255308898 • Standard" at bounding box center [51, 84] width 55 height 14
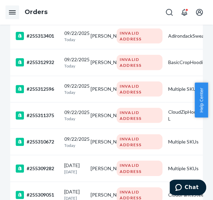
scroll to position [612, 0]
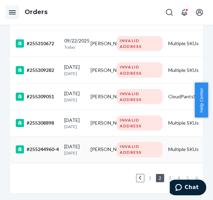
click at [82, 150] on p "[DATE]" at bounding box center [74, 153] width 21 height 6
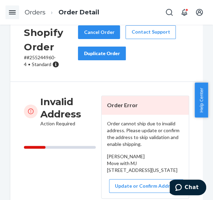
scroll to position [34, 0]
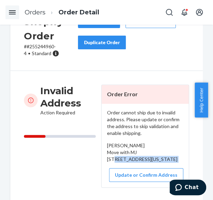
drag, startPoint x: 102, startPoint y: 159, endPoint x: 146, endPoint y: 184, distance: 51.2
click at [146, 184] on div "Order cannot ship due to invalid address. Please update or confirm the address …" at bounding box center [145, 145] width 87 height 83
click at [43, 46] on p "# #255244960-4 • Standard" at bounding box center [51, 50] width 54 height 14
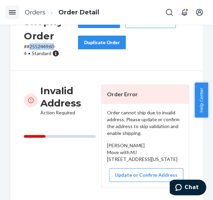
click at [43, 46] on p "# #255244960-4 • Standard" at bounding box center [51, 50] width 54 height 14
